Goal: Information Seeking & Learning: Learn about a topic

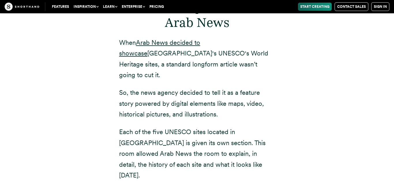
scroll to position [2058, 0]
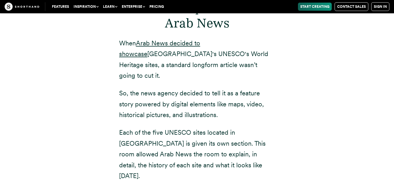
click at [200, 127] on p "Each of the five UNESCO sites located in [GEOGRAPHIC_DATA] is given its own sec…" at bounding box center [197, 154] width 156 height 54
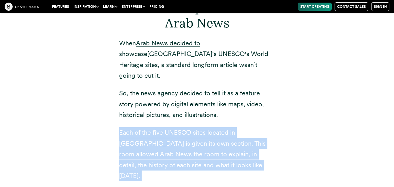
click at [200, 127] on p "Each of the five UNESCO sites located in [GEOGRAPHIC_DATA] is given its own sec…" at bounding box center [197, 154] width 156 height 54
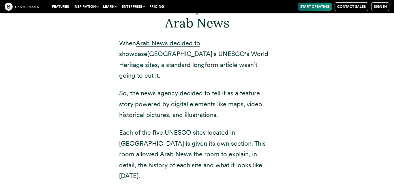
click at [200, 127] on p "Each of the five UNESCO sites located in [GEOGRAPHIC_DATA] is given its own sec…" at bounding box center [197, 154] width 156 height 54
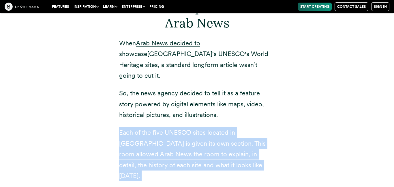
click at [200, 127] on p "Each of the five UNESCO sites located in [GEOGRAPHIC_DATA] is given its own sec…" at bounding box center [197, 154] width 156 height 54
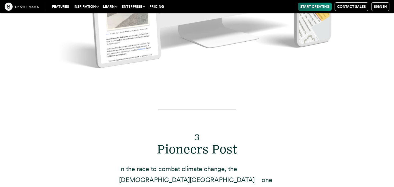
scroll to position [2885, 0]
click at [188, 126] on h2 "3 Pioneers Post" at bounding box center [197, 141] width 156 height 31
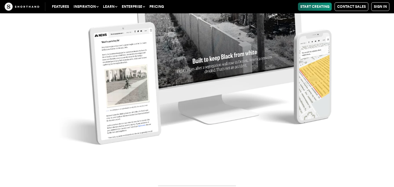
scroll to position [2810, 0]
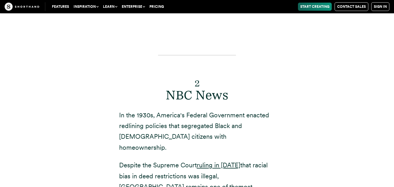
scroll to position [2445, 0]
